Goal: Task Accomplishment & Management: Manage account settings

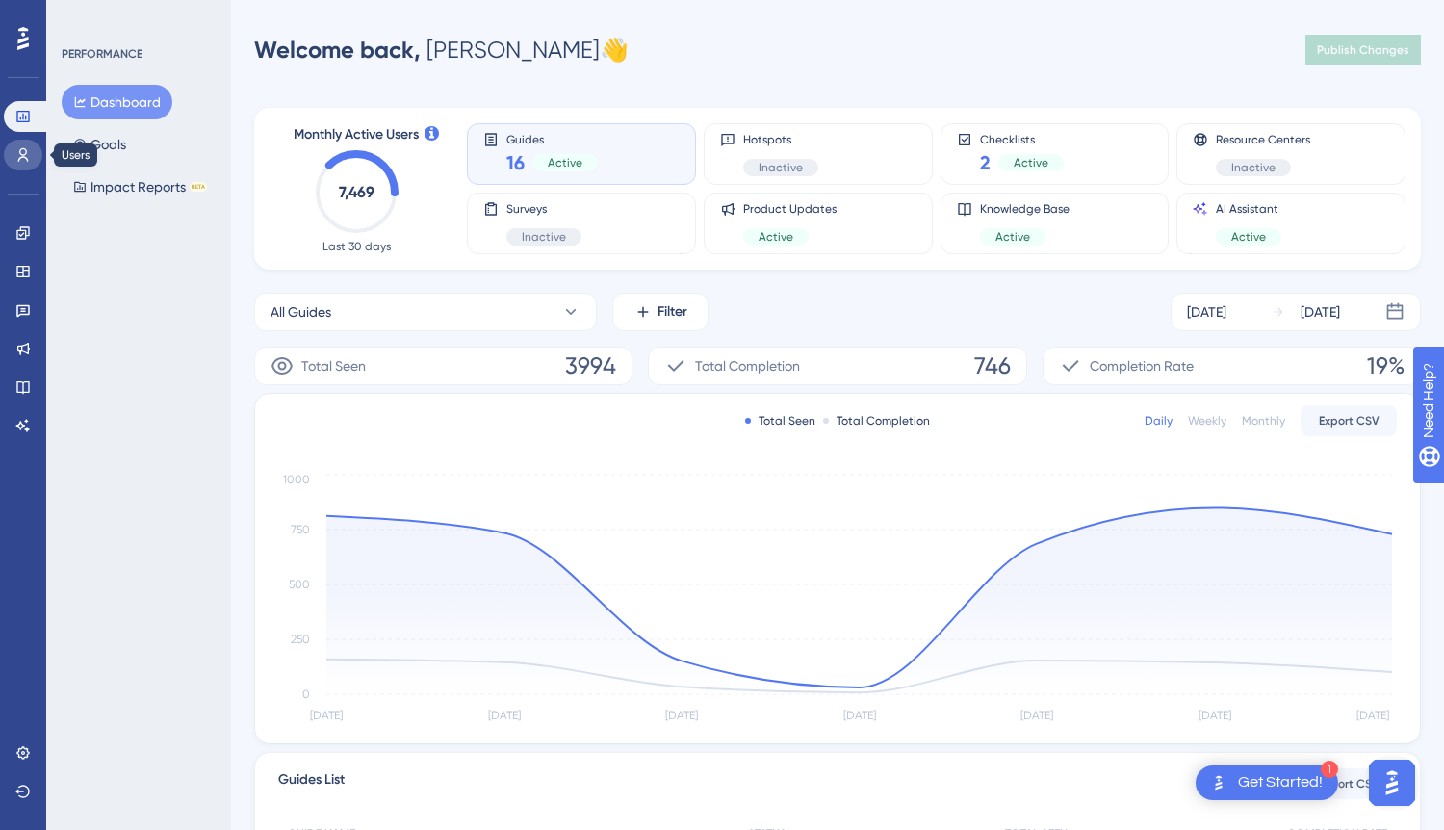
click at [24, 166] on link at bounding box center [23, 155] width 39 height 31
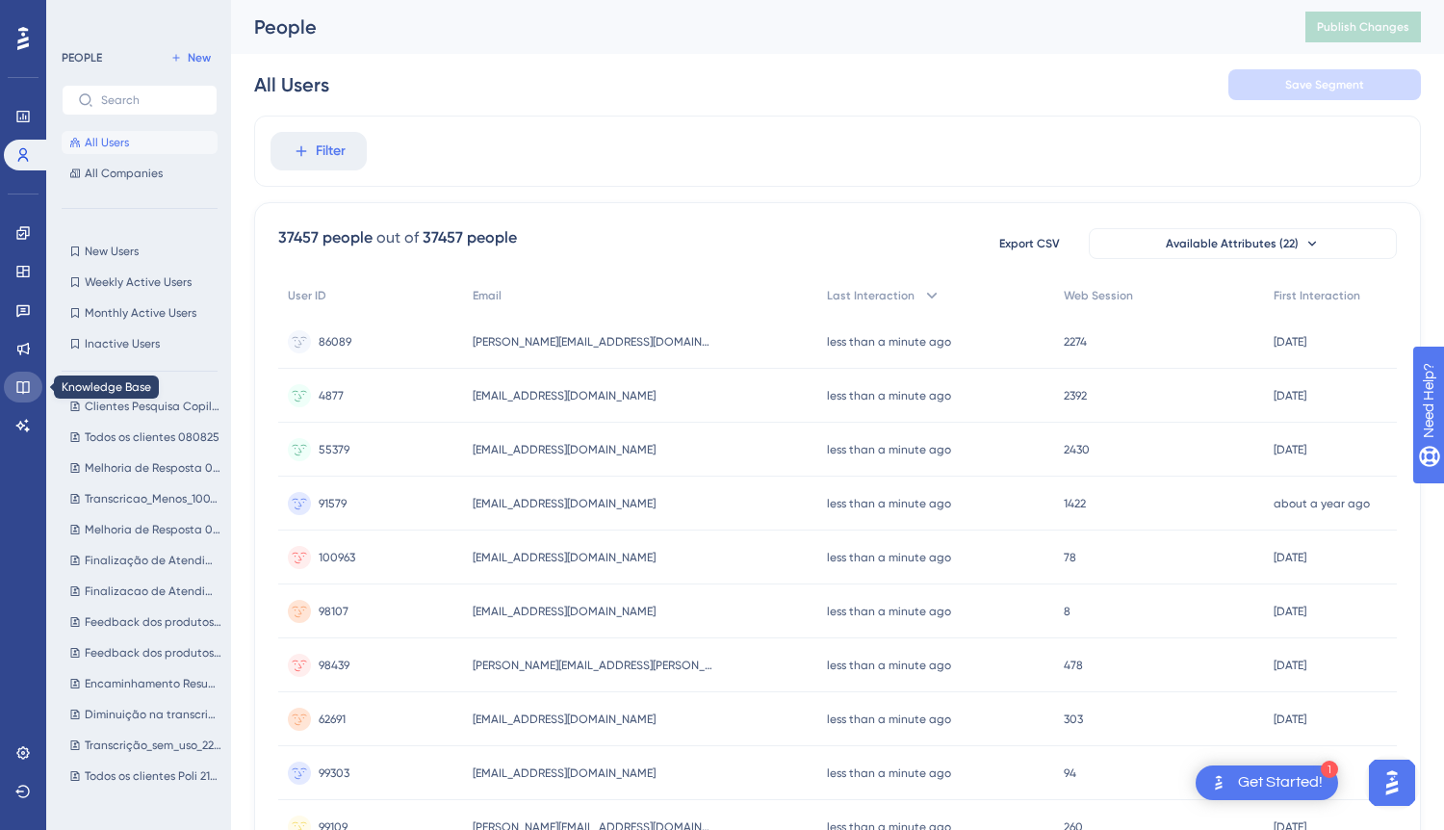
click at [29, 380] on icon at bounding box center [22, 386] width 15 height 15
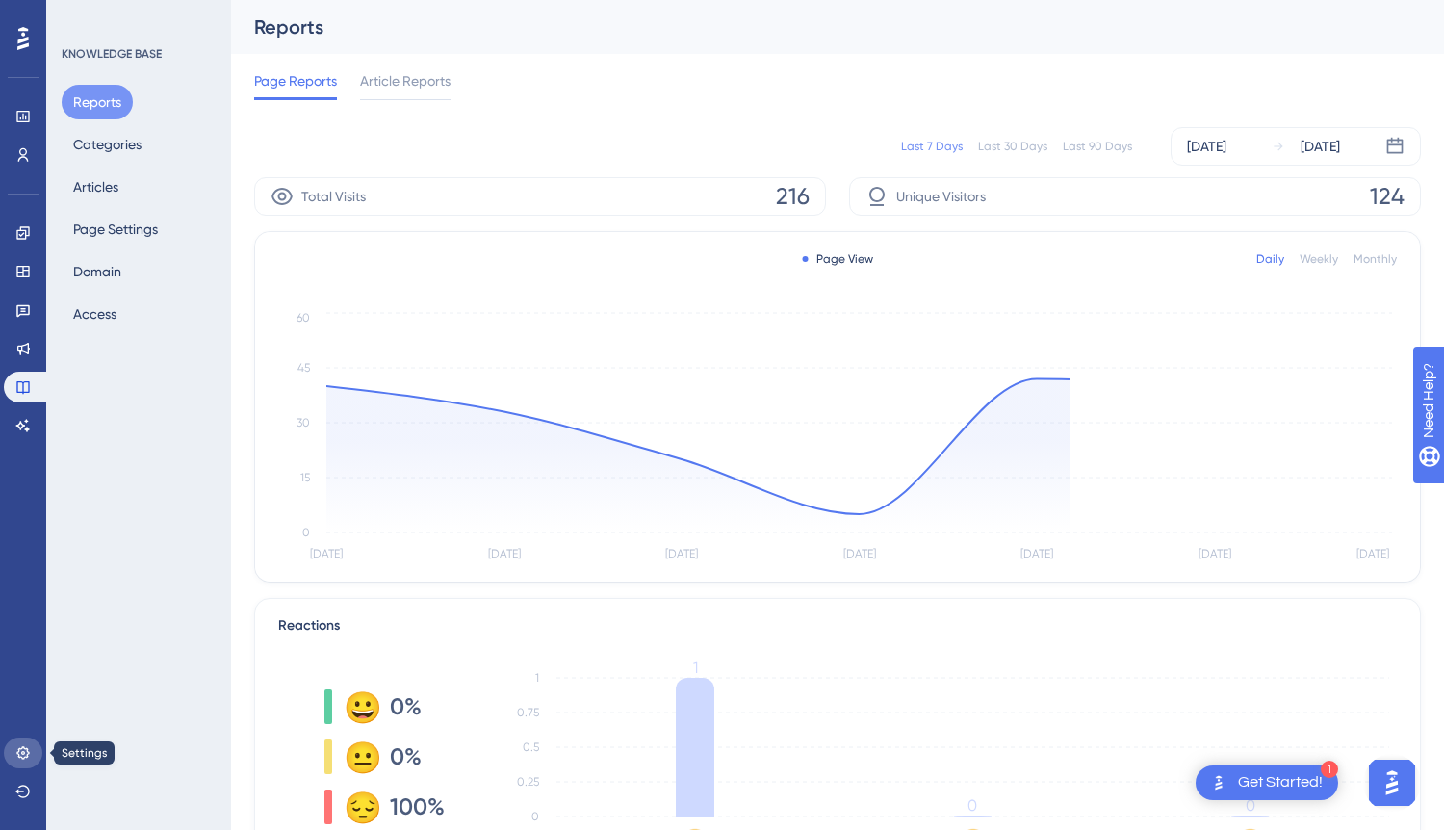
click at [31, 762] on link at bounding box center [23, 753] width 39 height 31
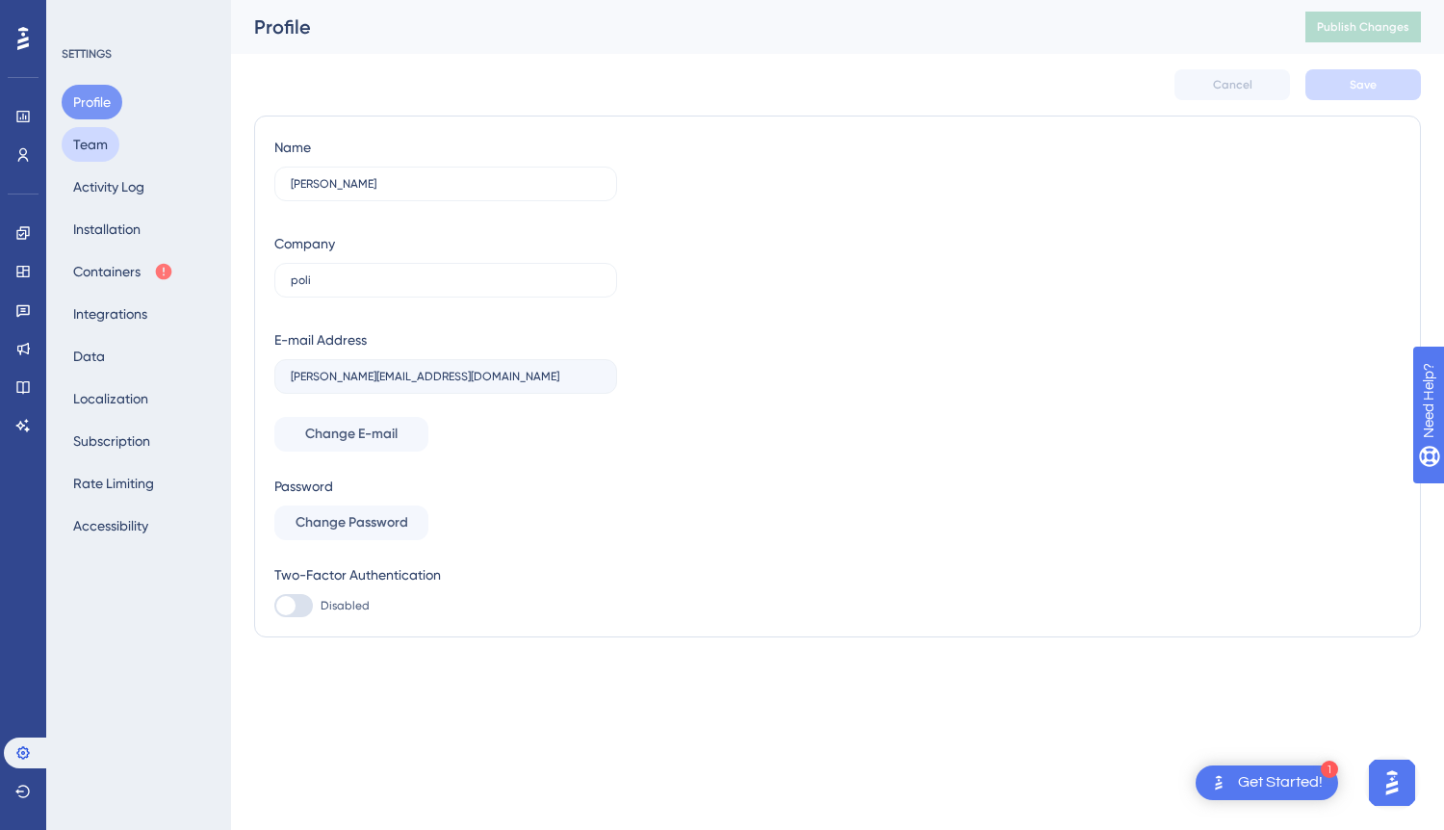
click at [96, 143] on button "Team" at bounding box center [91, 144] width 58 height 35
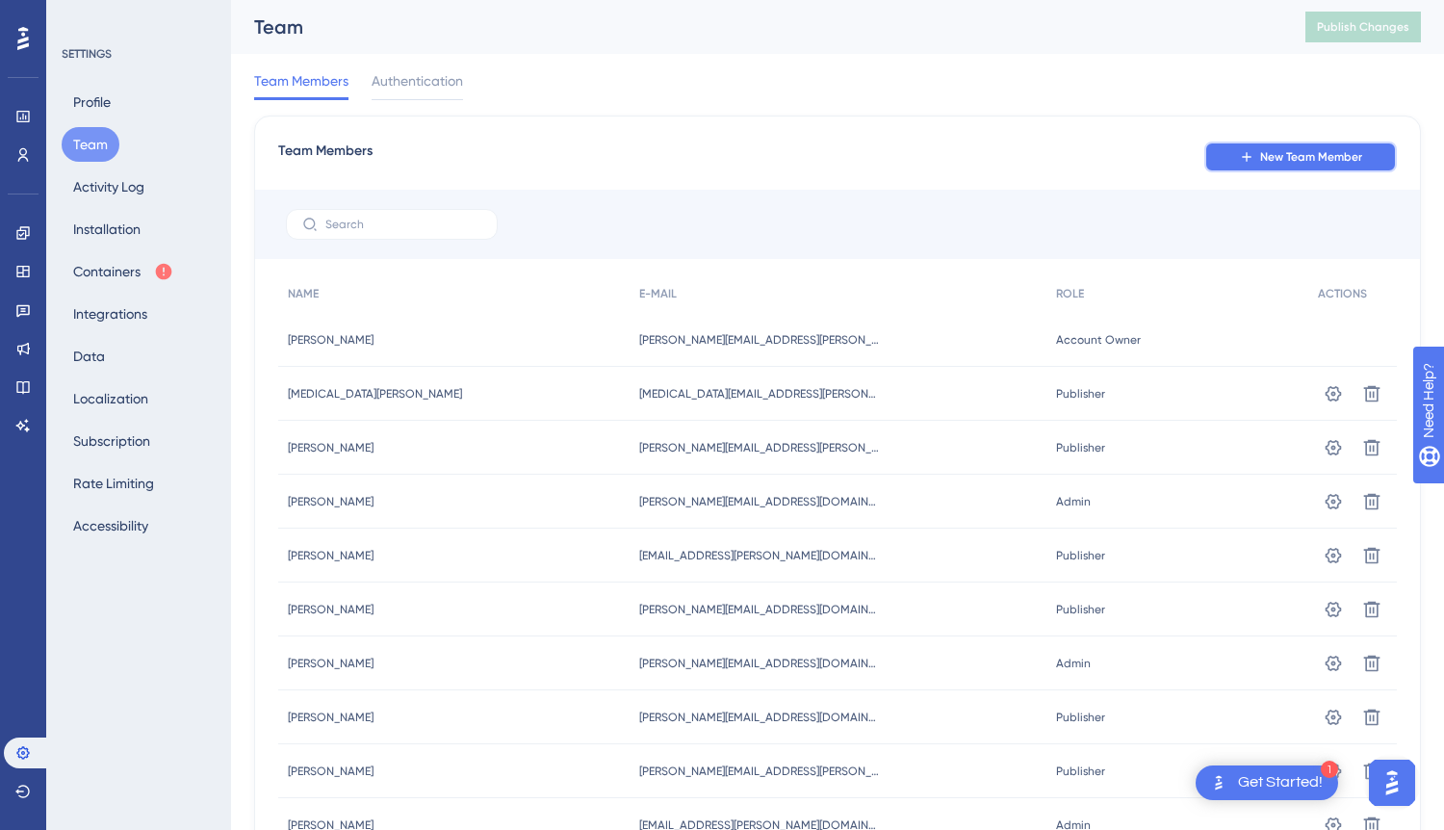
click at [1269, 159] on span "New Team Member" at bounding box center [1311, 156] width 102 height 15
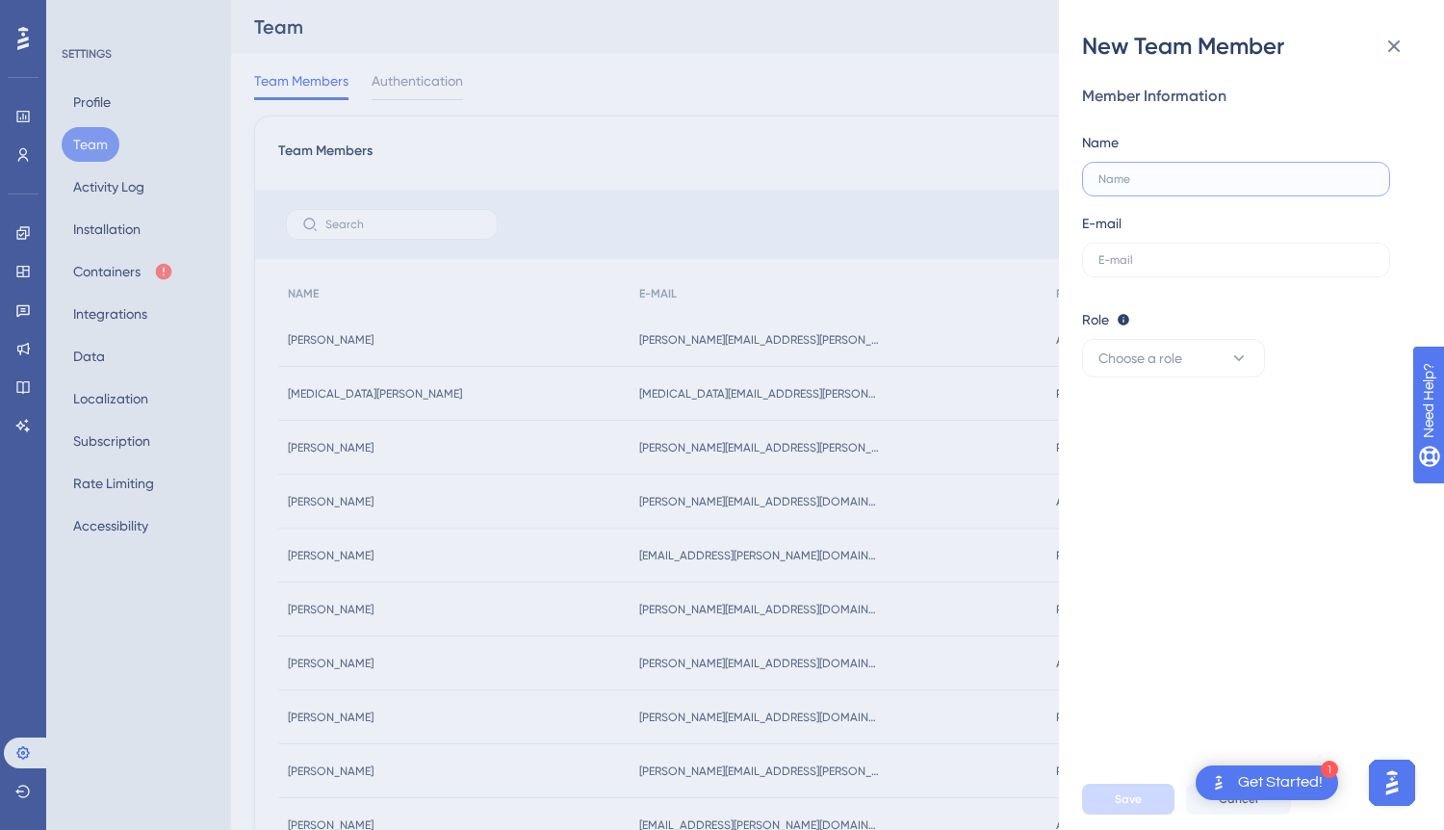
click at [1206, 182] on input "text" at bounding box center [1236, 178] width 275 height 13
type input "[PERSON_NAME]"
type input "[PERSON_NAME][EMAIL_ADDRESS][DOMAIN_NAME]"
click at [1181, 348] on span "Choose a role" at bounding box center [1141, 358] width 84 height 23
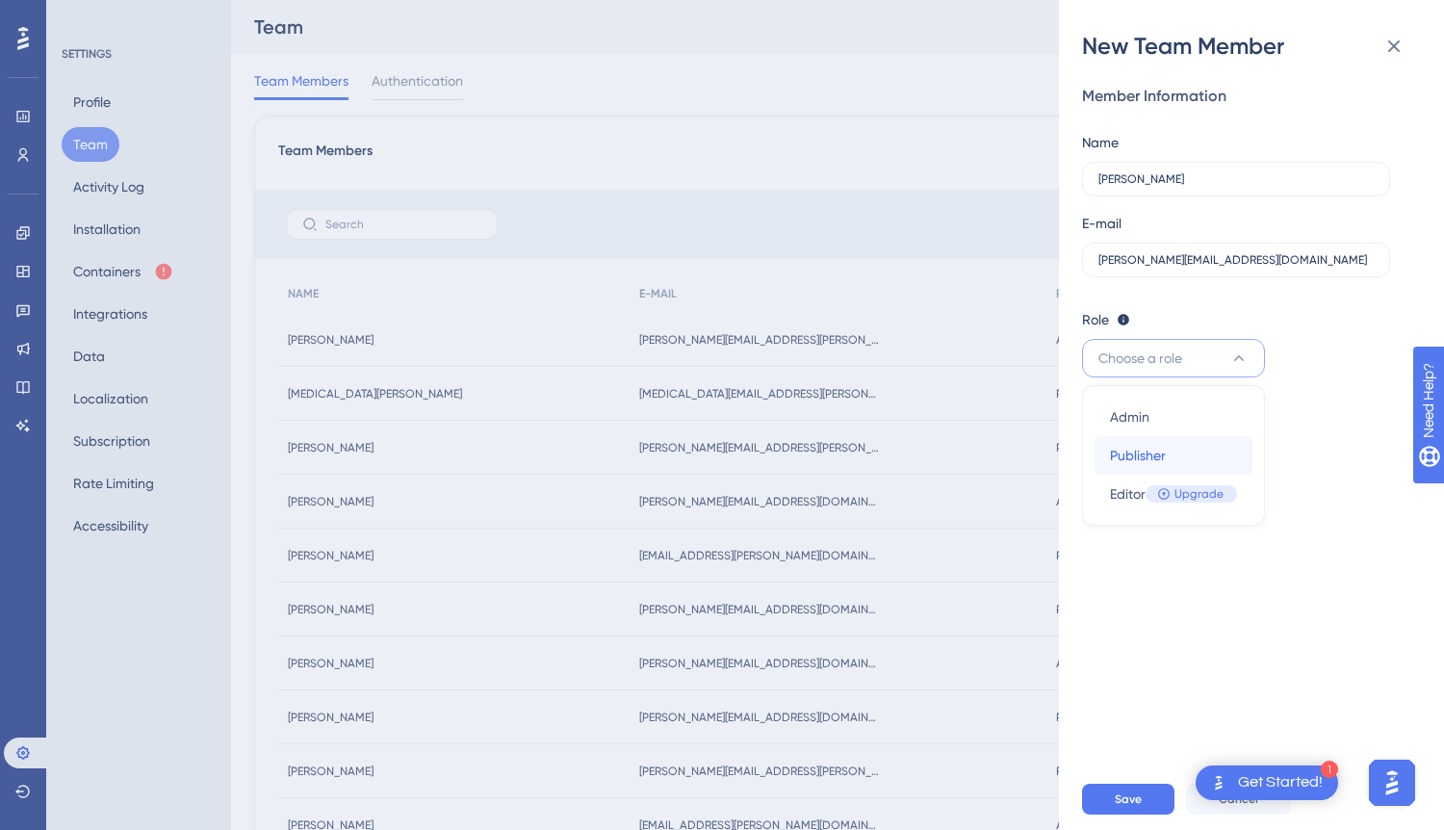
click at [1182, 454] on div "Publisher Publisher" at bounding box center [1173, 455] width 127 height 39
click at [1131, 786] on button "Save" at bounding box center [1128, 799] width 92 height 31
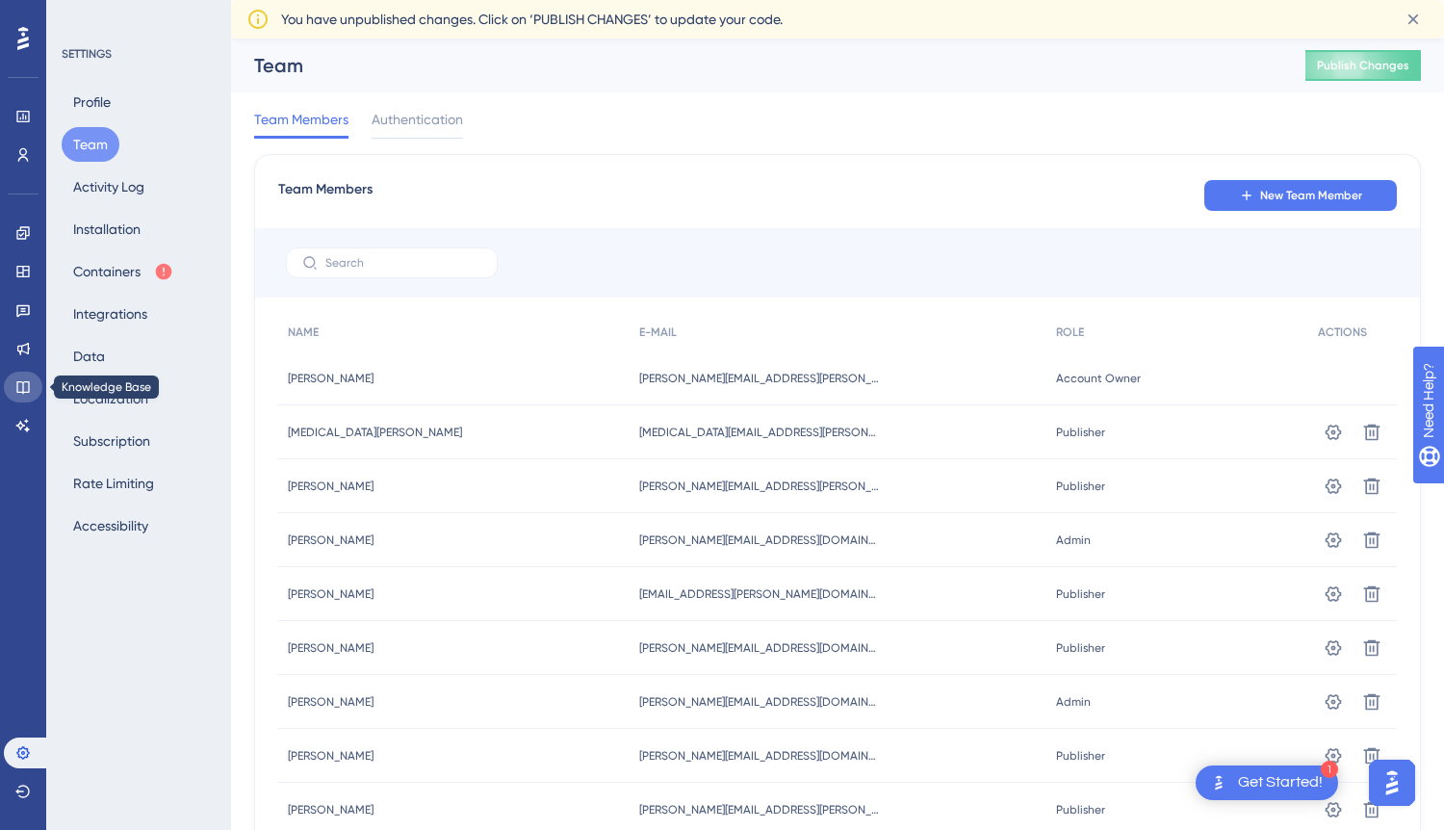
click at [21, 388] on icon at bounding box center [22, 386] width 15 height 15
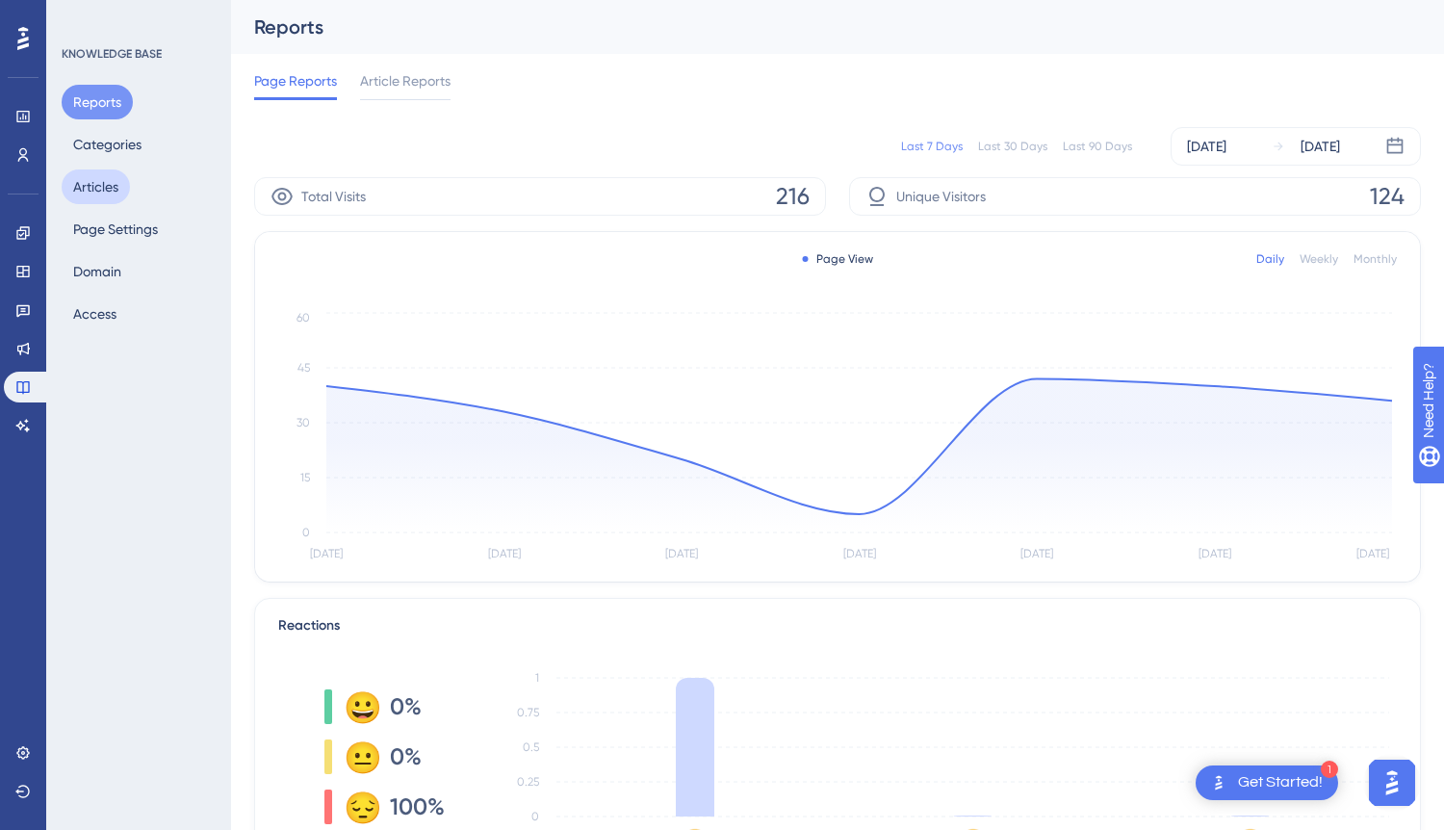
click at [84, 175] on button "Articles" at bounding box center [96, 186] width 68 height 35
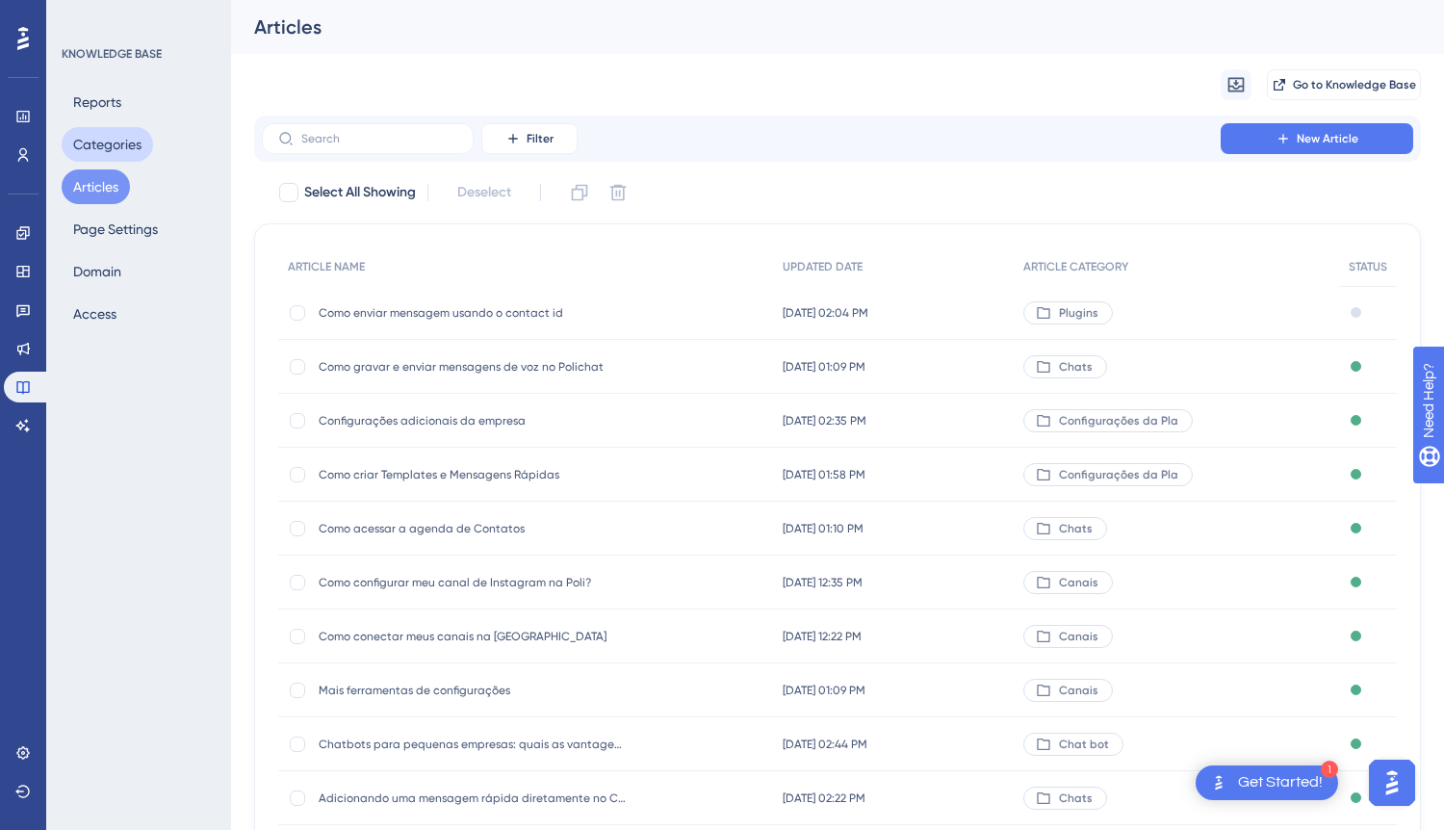
click at [122, 138] on button "Categories" at bounding box center [107, 144] width 91 height 35
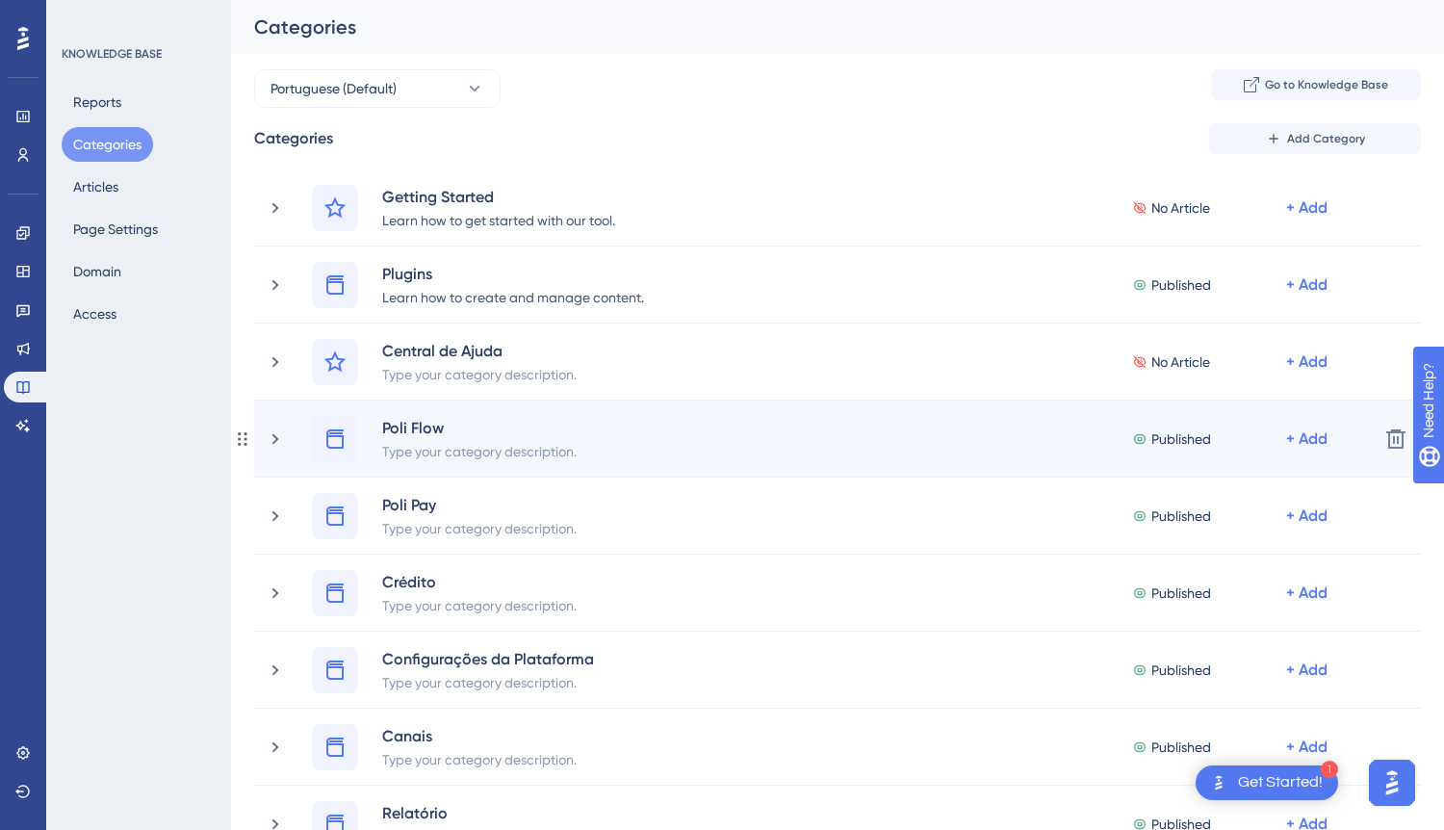
scroll to position [198, 0]
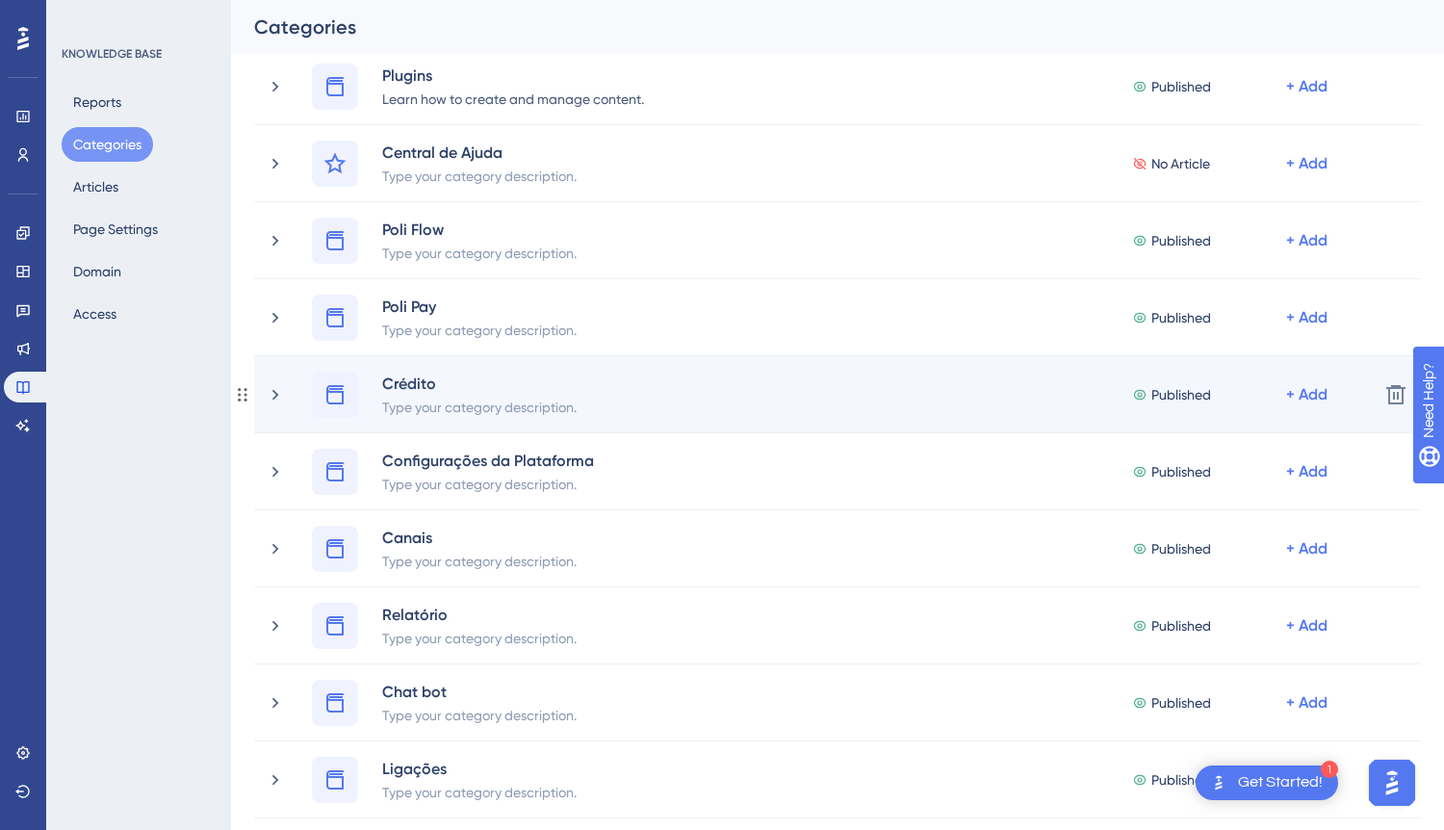
click at [601, 418] on div "Crédito Type your category description. Published + Add Delete" at bounding box center [837, 394] width 1167 height 77
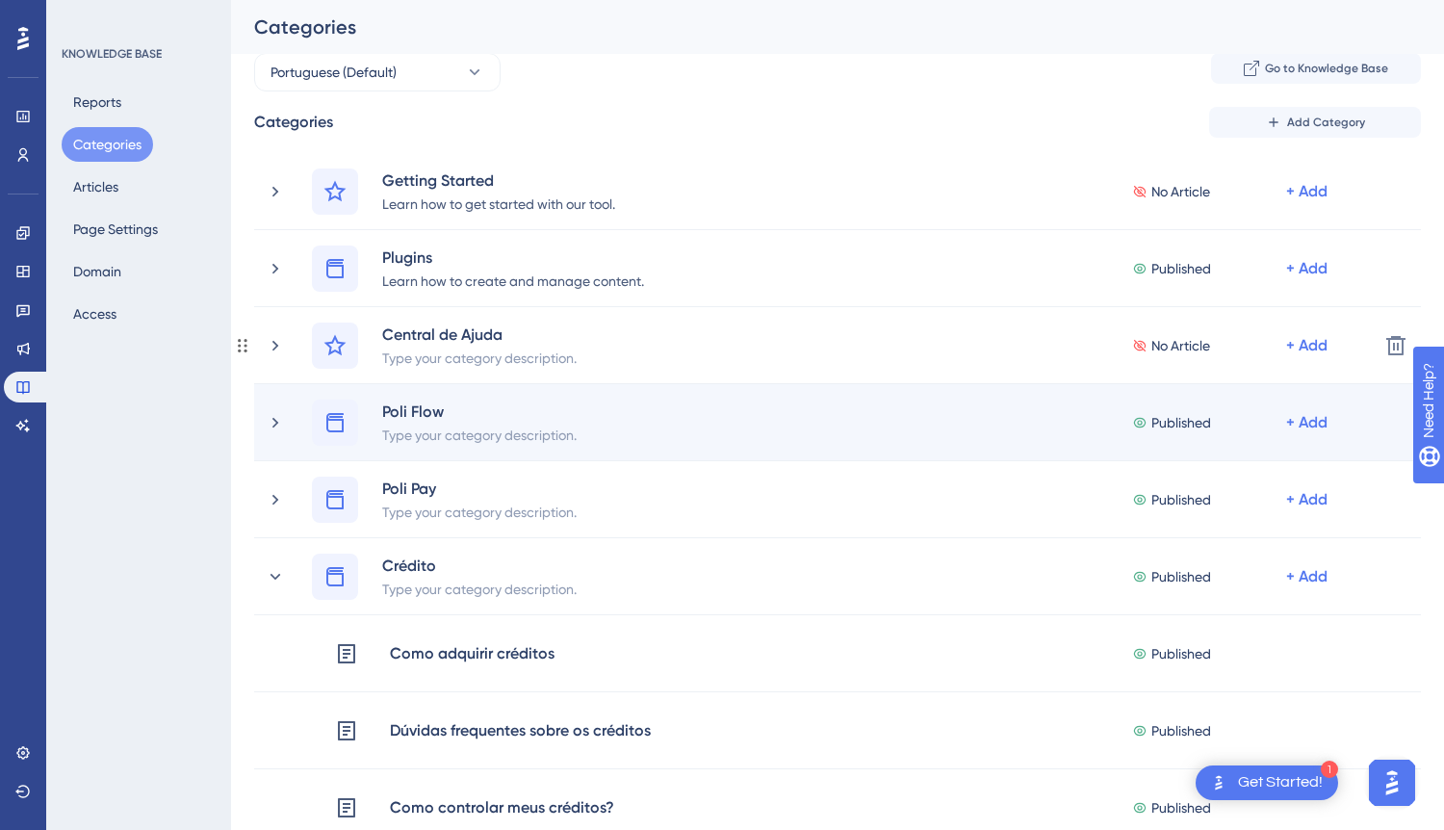
scroll to position [0, 0]
